Goal: Transaction & Acquisition: Obtain resource

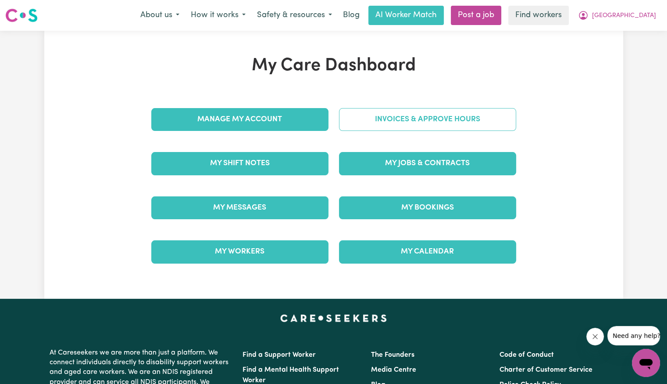
click at [484, 126] on link "Invoices & Approve Hours" at bounding box center [427, 119] width 177 height 23
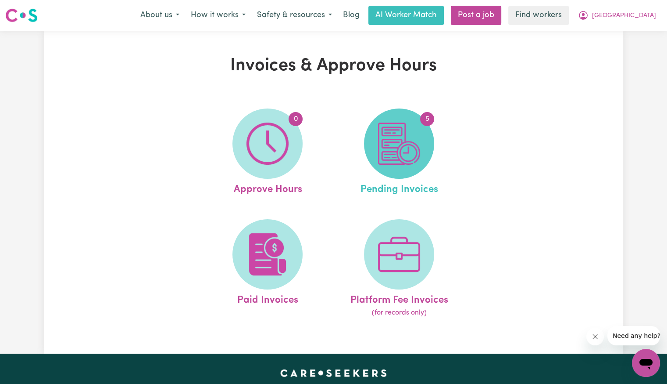
click at [413, 134] on img at bounding box center [399, 143] width 42 height 42
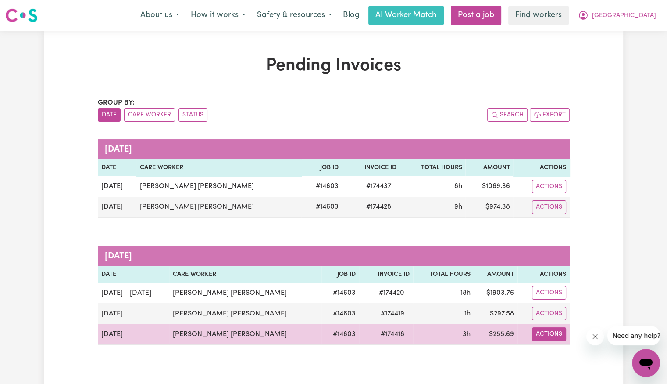
click at [542, 333] on button "Actions" at bounding box center [549, 334] width 34 height 14
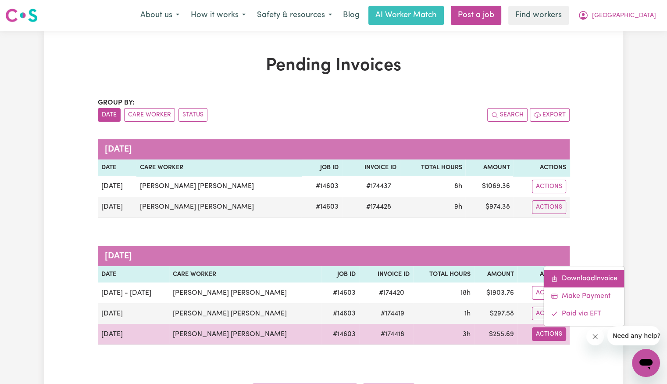
click at [555, 280] on link "Download Invoice" at bounding box center [584, 278] width 80 height 18
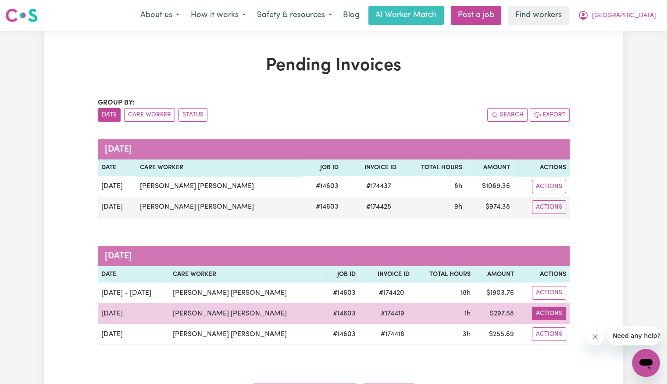
click at [555, 309] on button "Actions" at bounding box center [549, 313] width 34 height 14
click at [570, 328] on link "Download Invoice" at bounding box center [584, 334] width 80 height 18
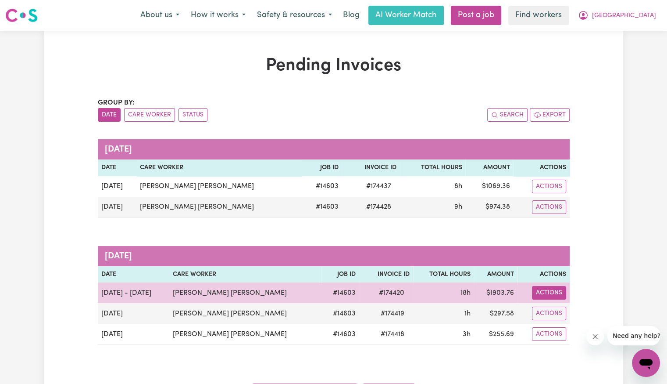
click at [545, 294] on button "Actions" at bounding box center [549, 293] width 34 height 14
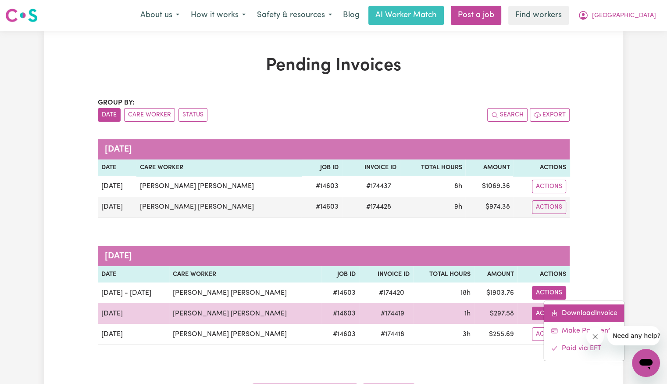
click at [555, 307] on link "Download Invoice" at bounding box center [584, 313] width 80 height 18
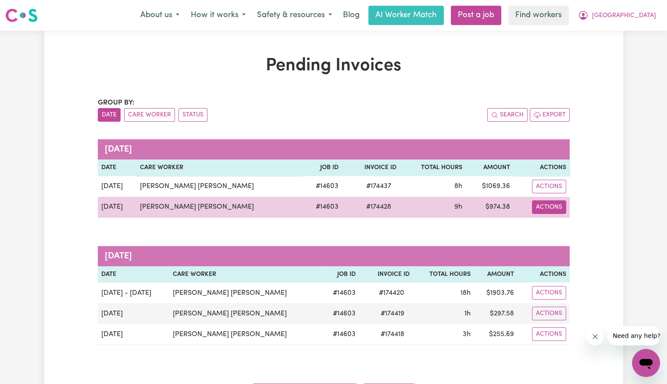
click at [542, 207] on button "Actions" at bounding box center [549, 207] width 34 height 14
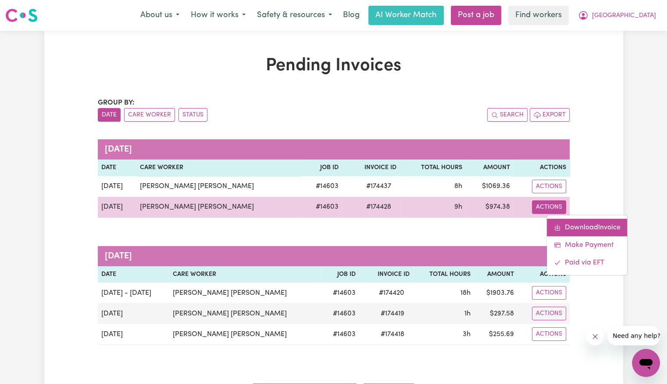
click at [550, 223] on link "Download Invoice" at bounding box center [587, 227] width 80 height 18
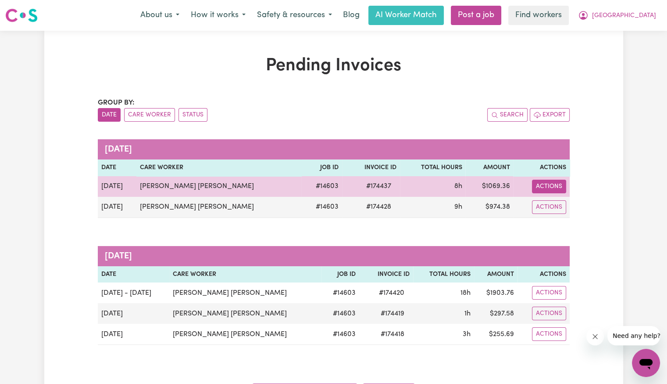
click at [549, 183] on button "Actions" at bounding box center [549, 186] width 34 height 14
click at [556, 200] on link "Download Invoice" at bounding box center [587, 206] width 80 height 18
